Goal: Find specific page/section: Find specific page/section

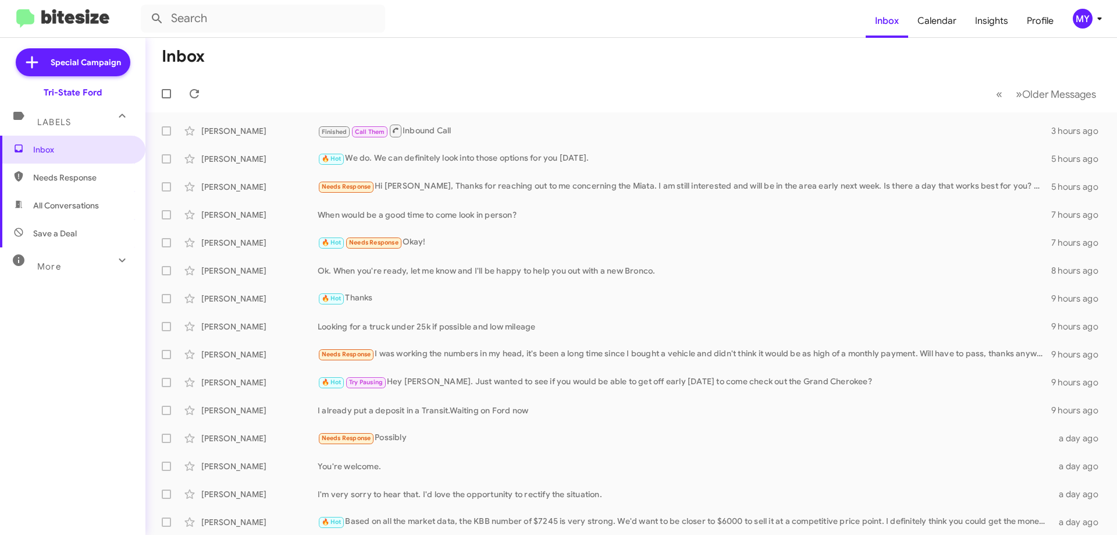
click at [62, 209] on span "All Conversations" at bounding box center [66, 206] width 66 height 12
type input "in:all-conversations"
